Goal: Information Seeking & Learning: Learn about a topic

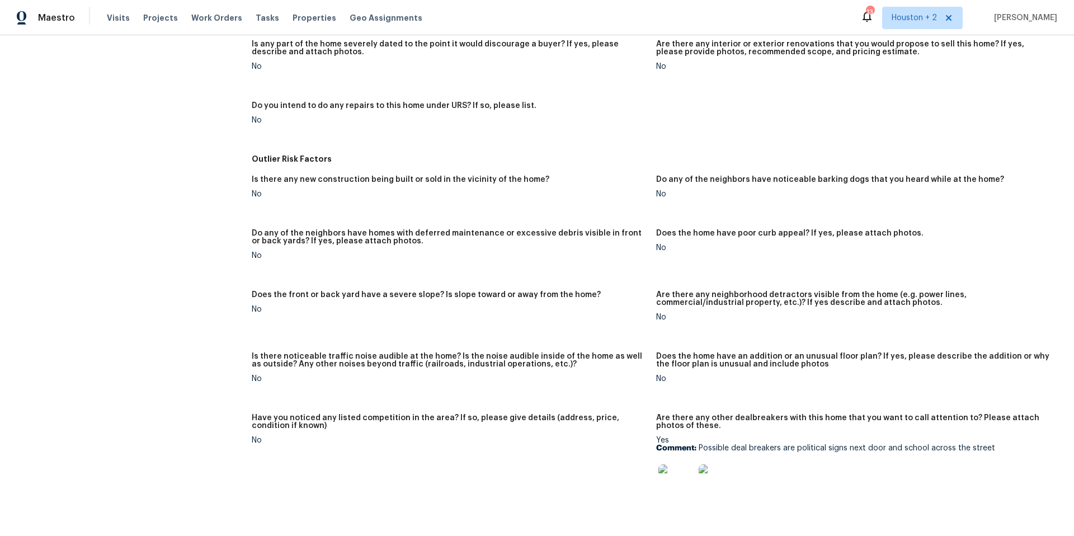
scroll to position [433, 0]
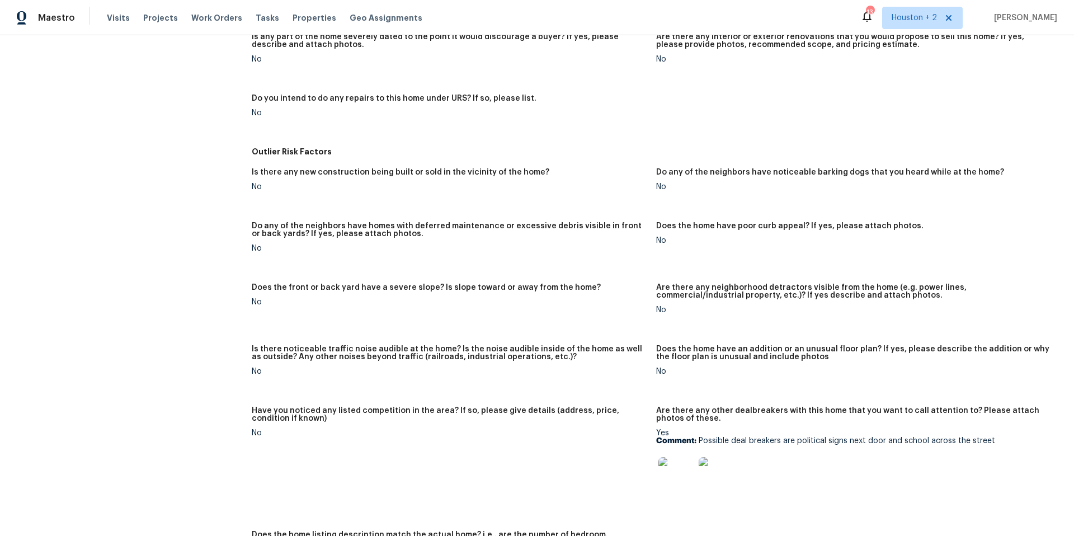
click at [668, 474] on img at bounding box center [676, 475] width 36 height 36
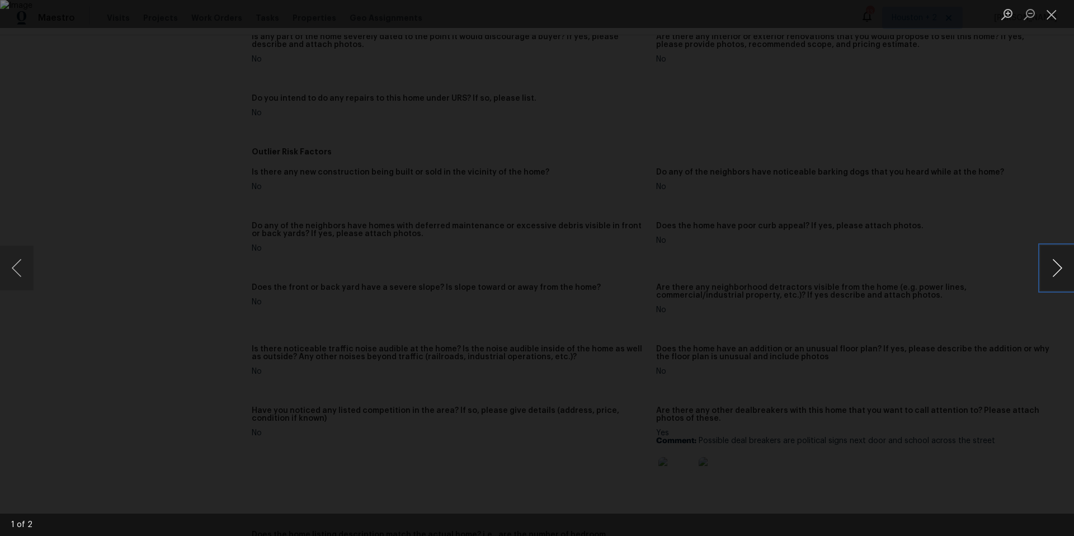
click at [1054, 271] on button "Next image" at bounding box center [1057, 268] width 34 height 45
click at [1055, 14] on button "Close lightbox" at bounding box center [1051, 14] width 22 height 20
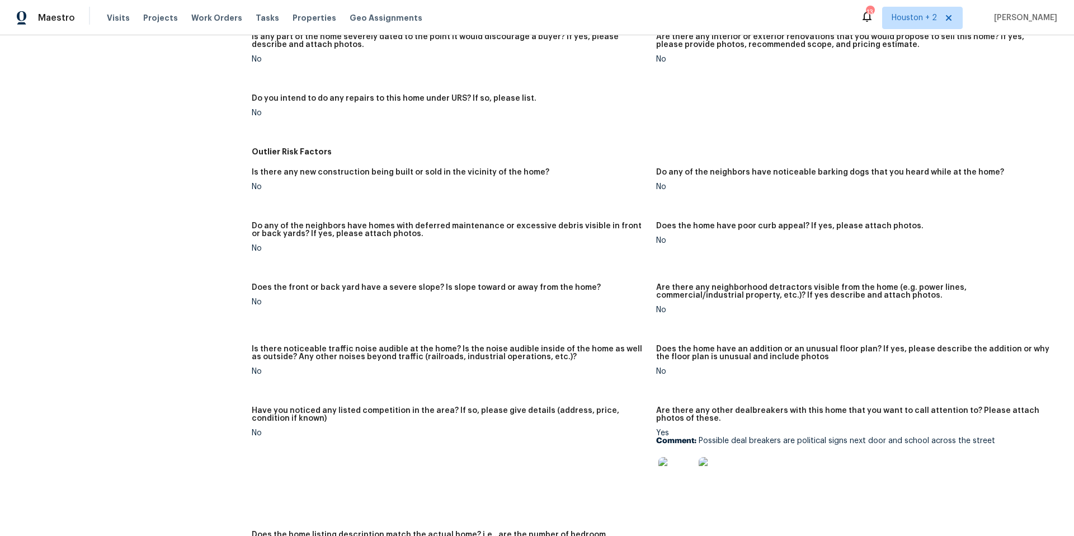
scroll to position [0, 0]
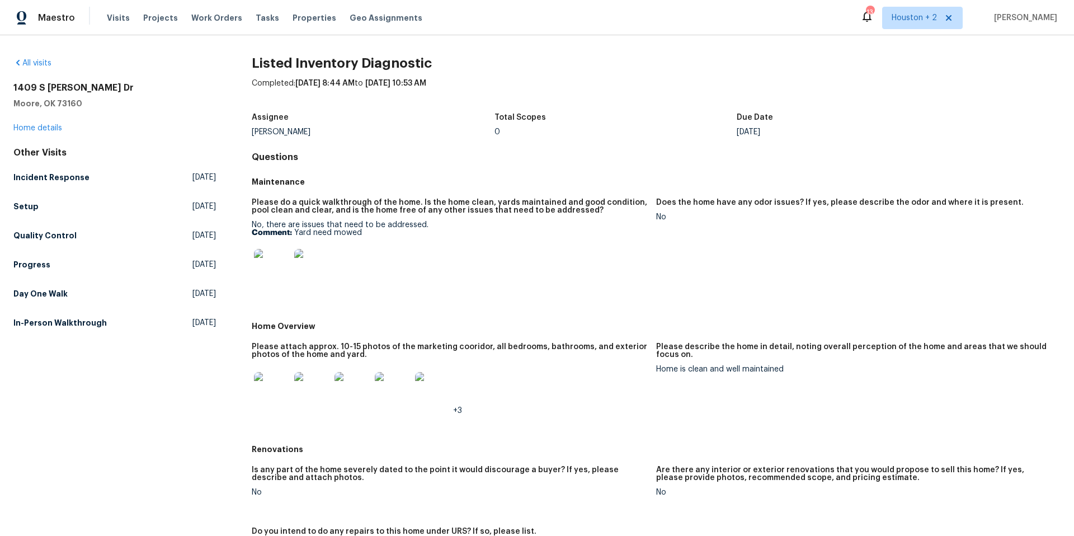
click at [269, 387] on img at bounding box center [272, 390] width 36 height 36
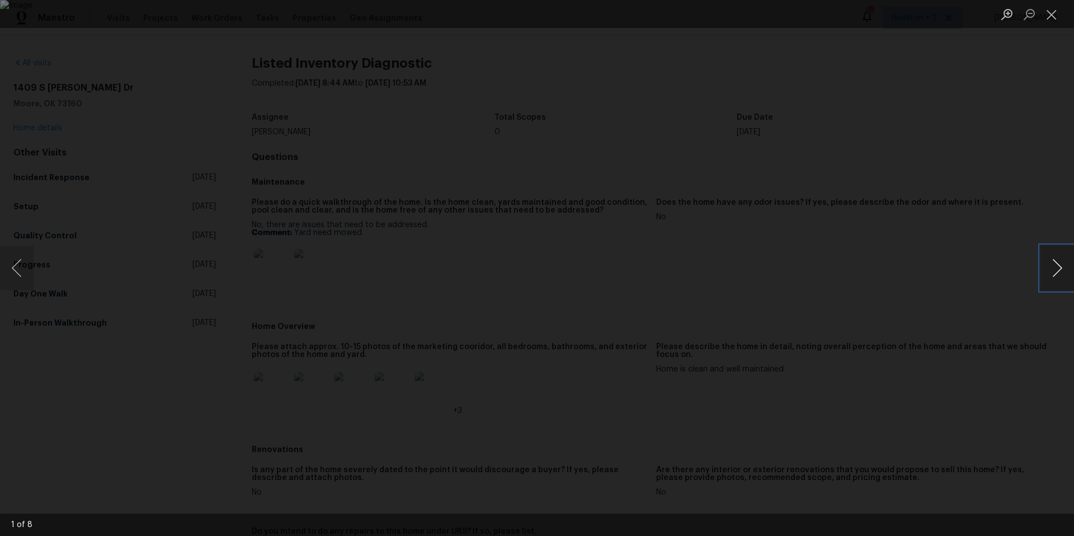
click at [1054, 263] on button "Next image" at bounding box center [1057, 268] width 34 height 45
click at [1056, 263] on button "Next image" at bounding box center [1057, 268] width 34 height 45
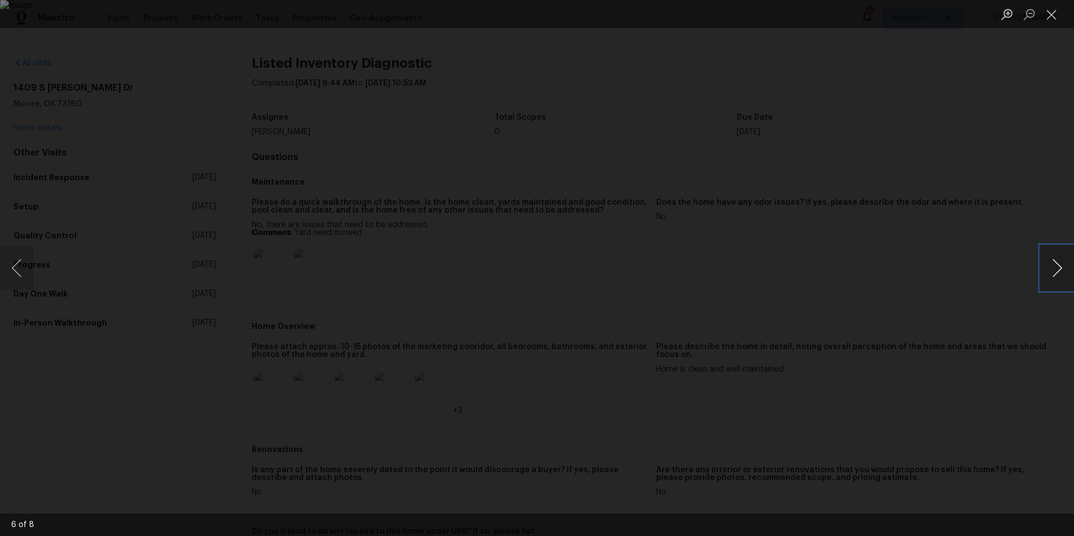
click at [1057, 263] on button "Next image" at bounding box center [1057, 268] width 34 height 45
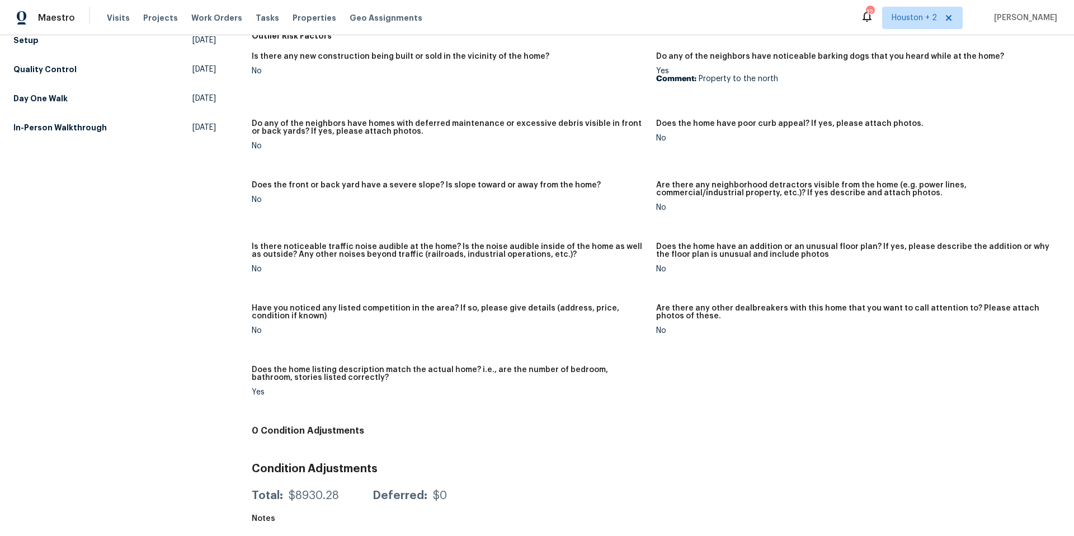
scroll to position [15, 0]
